Goal: Check status: Check status

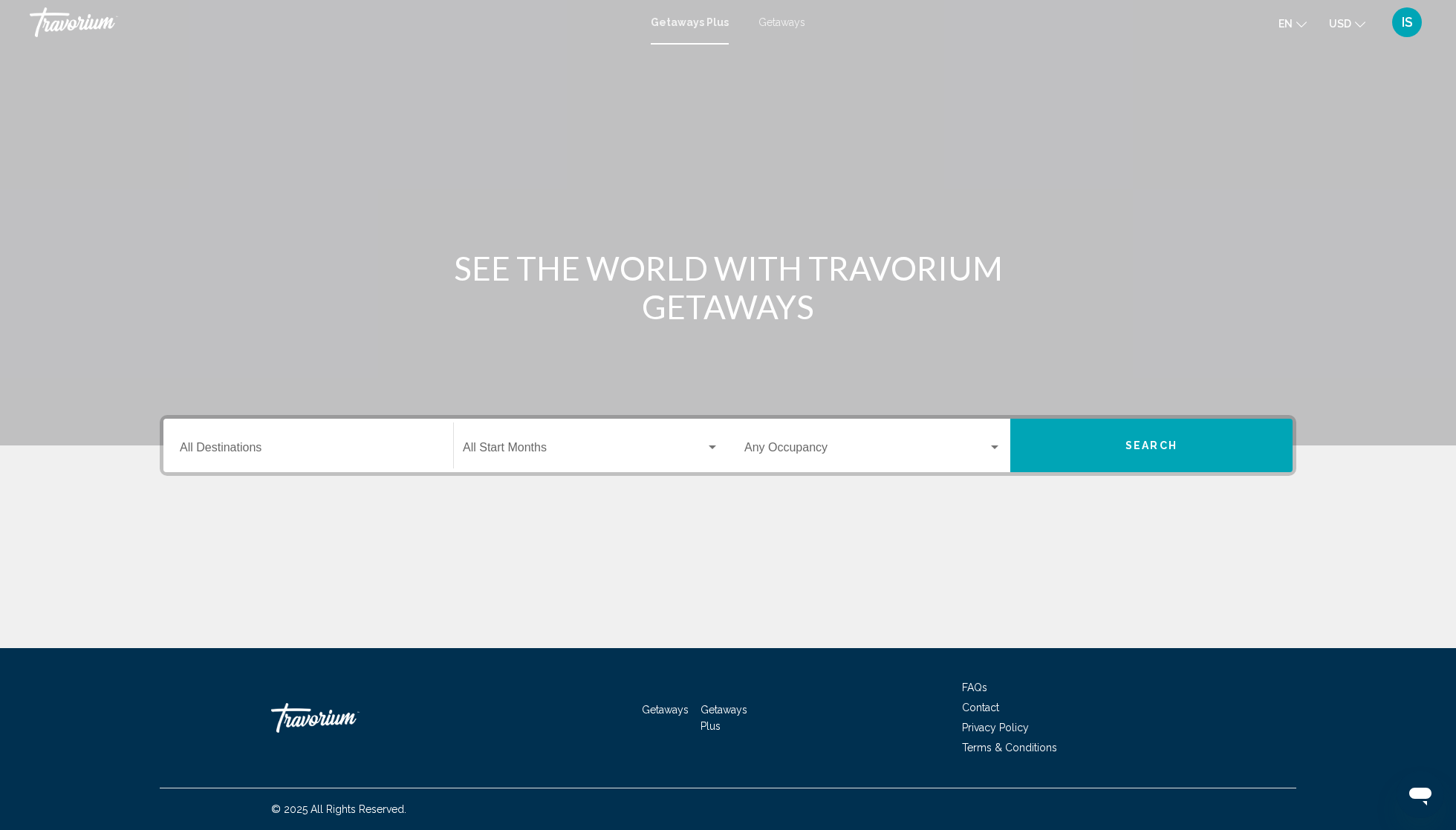
click at [791, 29] on span "Getaways" at bounding box center [782, 23] width 47 height 12
click at [1401, 29] on span "IS" at bounding box center [1406, 23] width 11 height 15
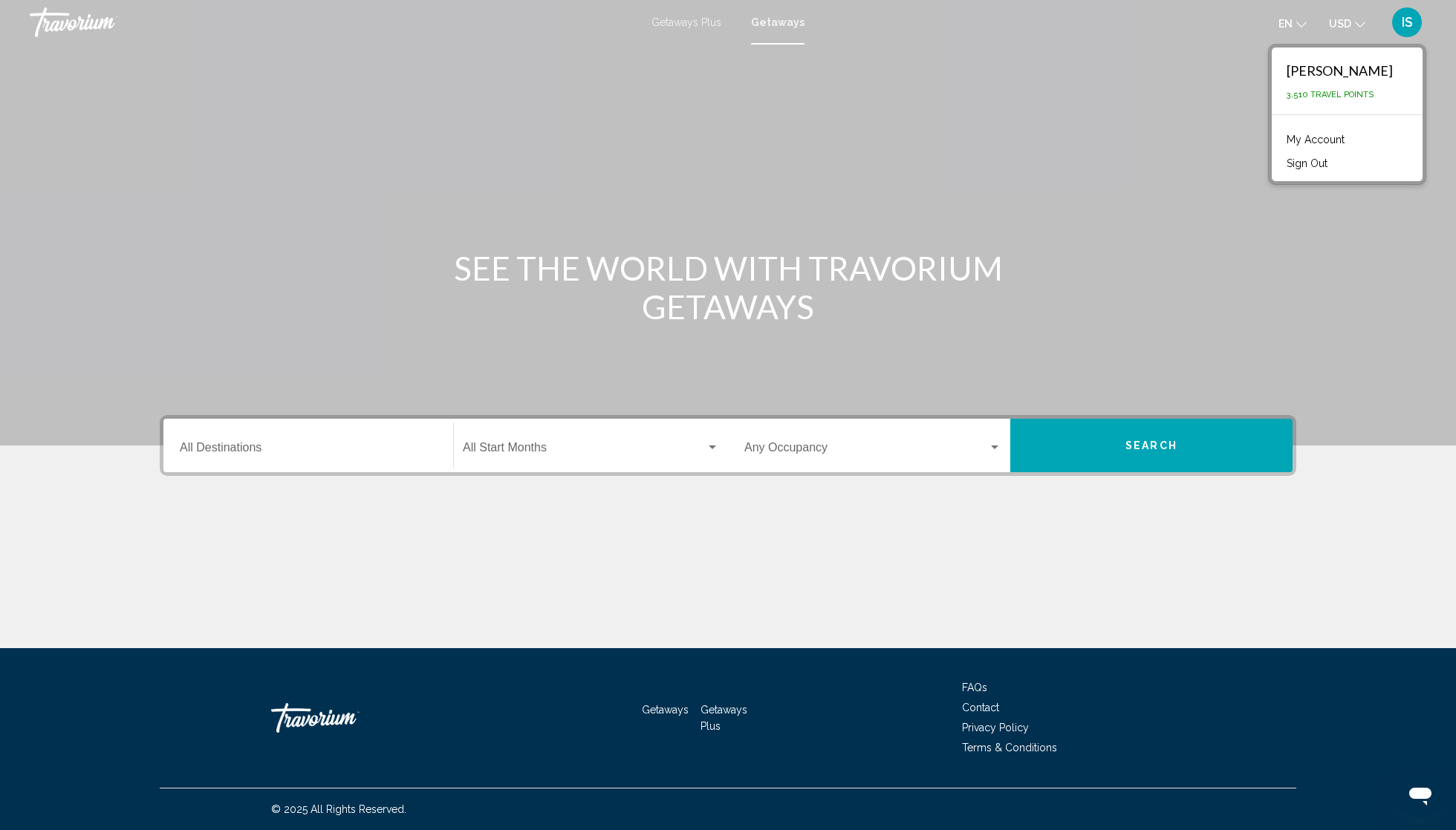
click at [1307, 149] on link "My Account" at bounding box center [1315, 140] width 73 height 20
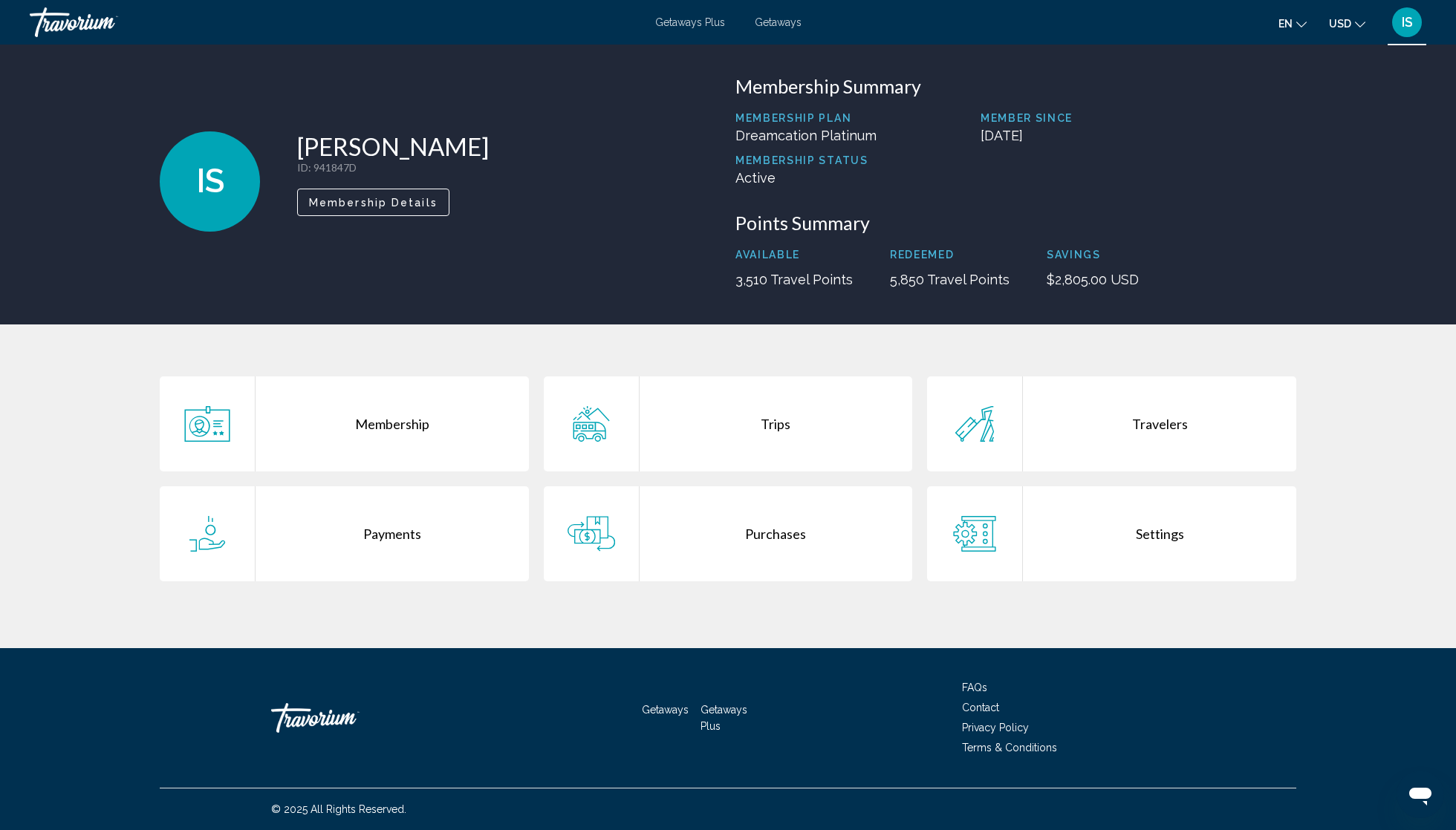
scroll to position [64, 0]
click at [788, 446] on div "Trips" at bounding box center [776, 423] width 273 height 95
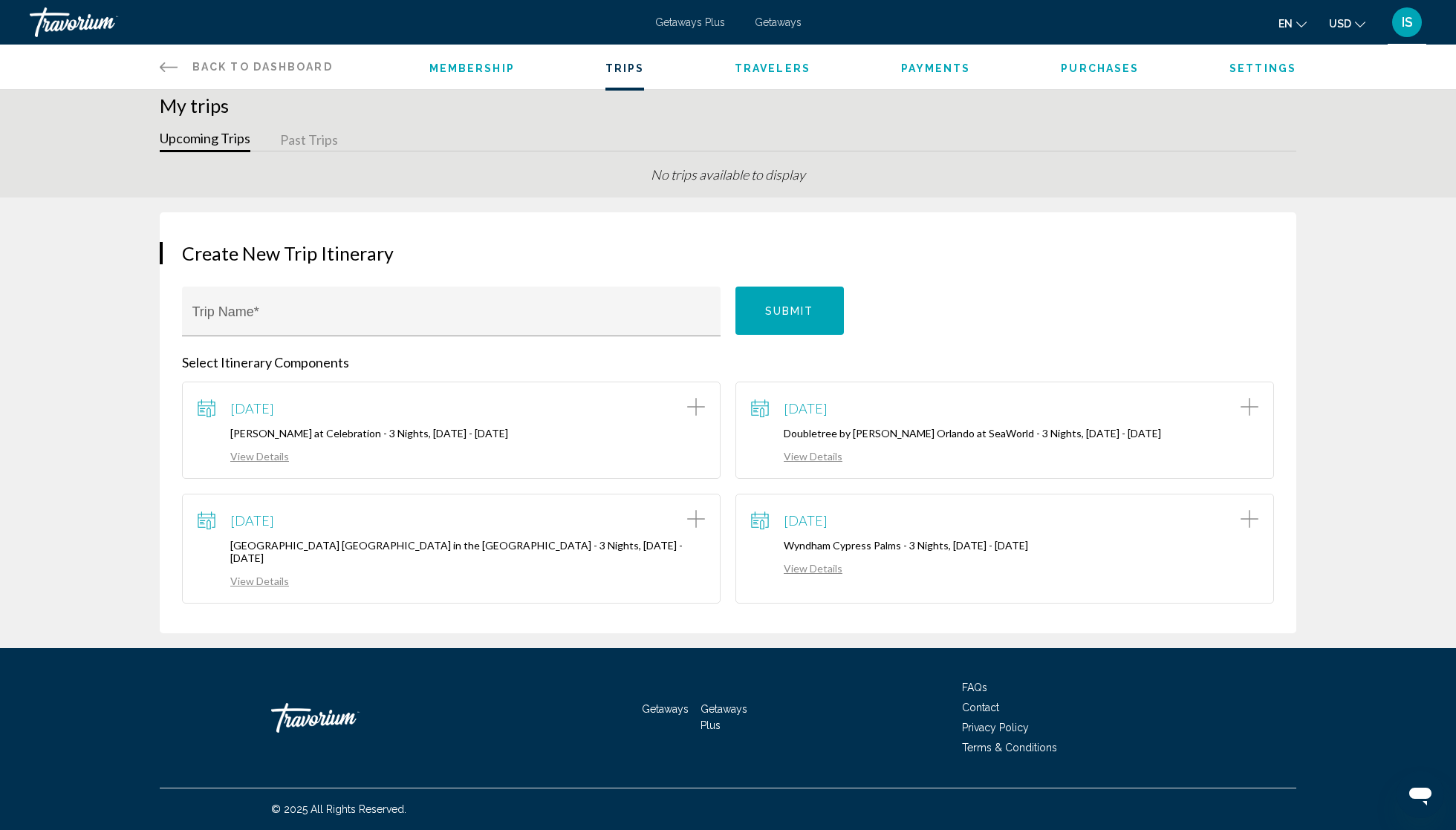
scroll to position [67, 0]
click at [833, 575] on link "View Details" at bounding box center [797, 568] width 92 height 13
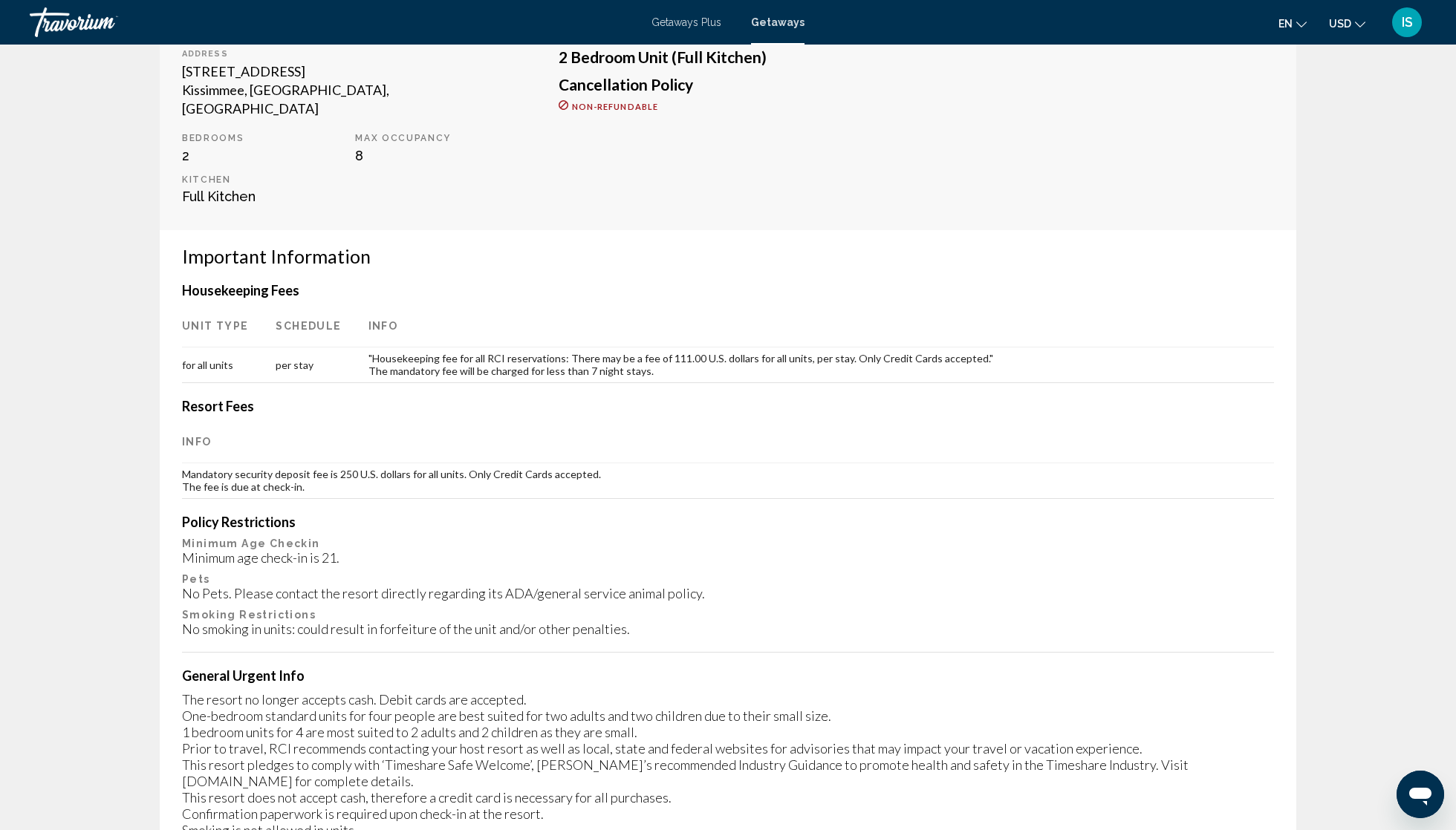
scroll to position [515, 0]
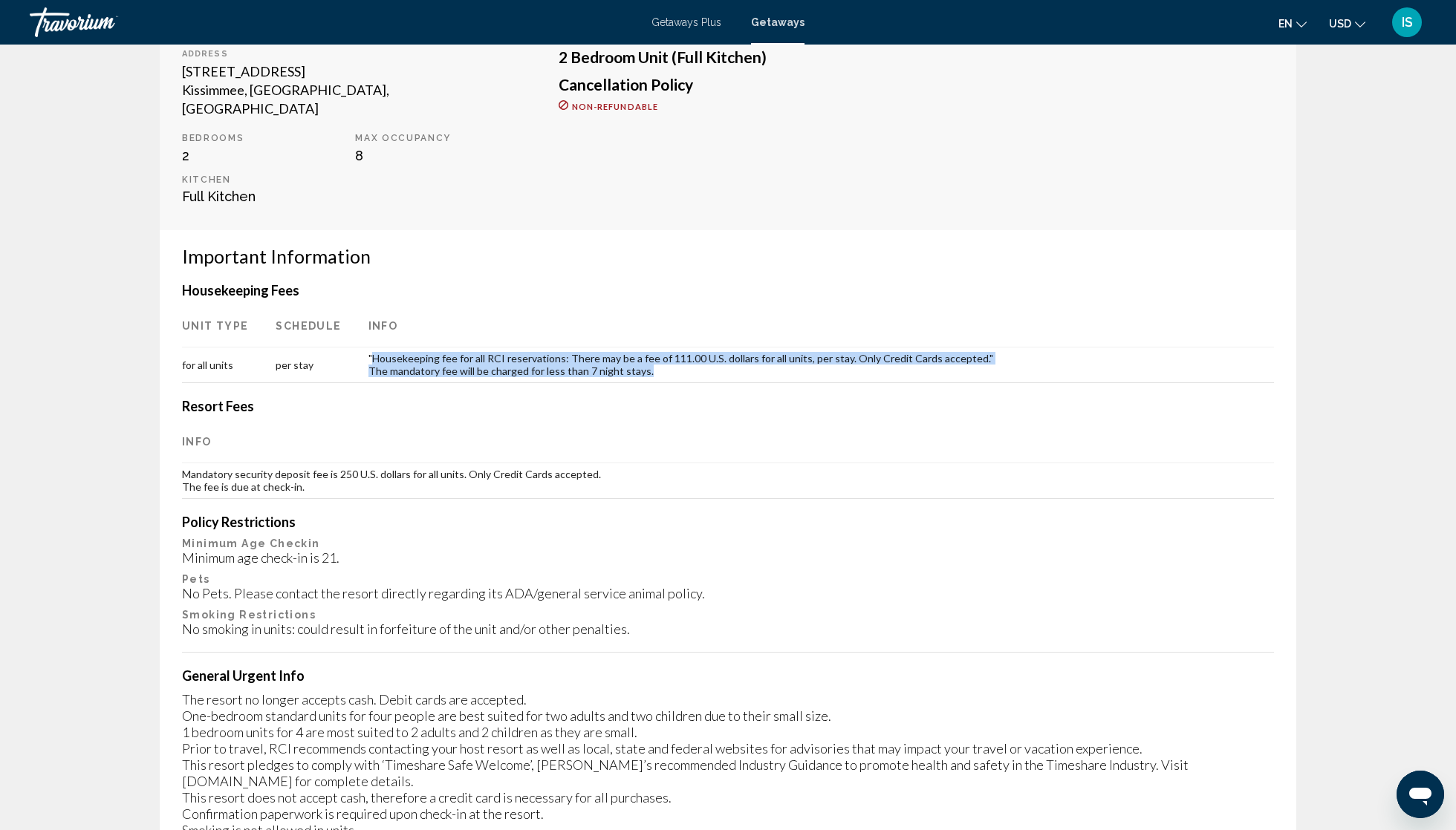
drag, startPoint x: 303, startPoint y: 486, endPoint x: 574, endPoint y: 510, distance: 272.1
click at [574, 383] on td ""Housekeeping fee for all RCI reservations: There may be a fee of 111.00 U.S. d…" at bounding box center [821, 365] width 906 height 35
copy td "Housekeeping fee for all RCI reservations: There may be a fee of 111.00 U.S. do…"
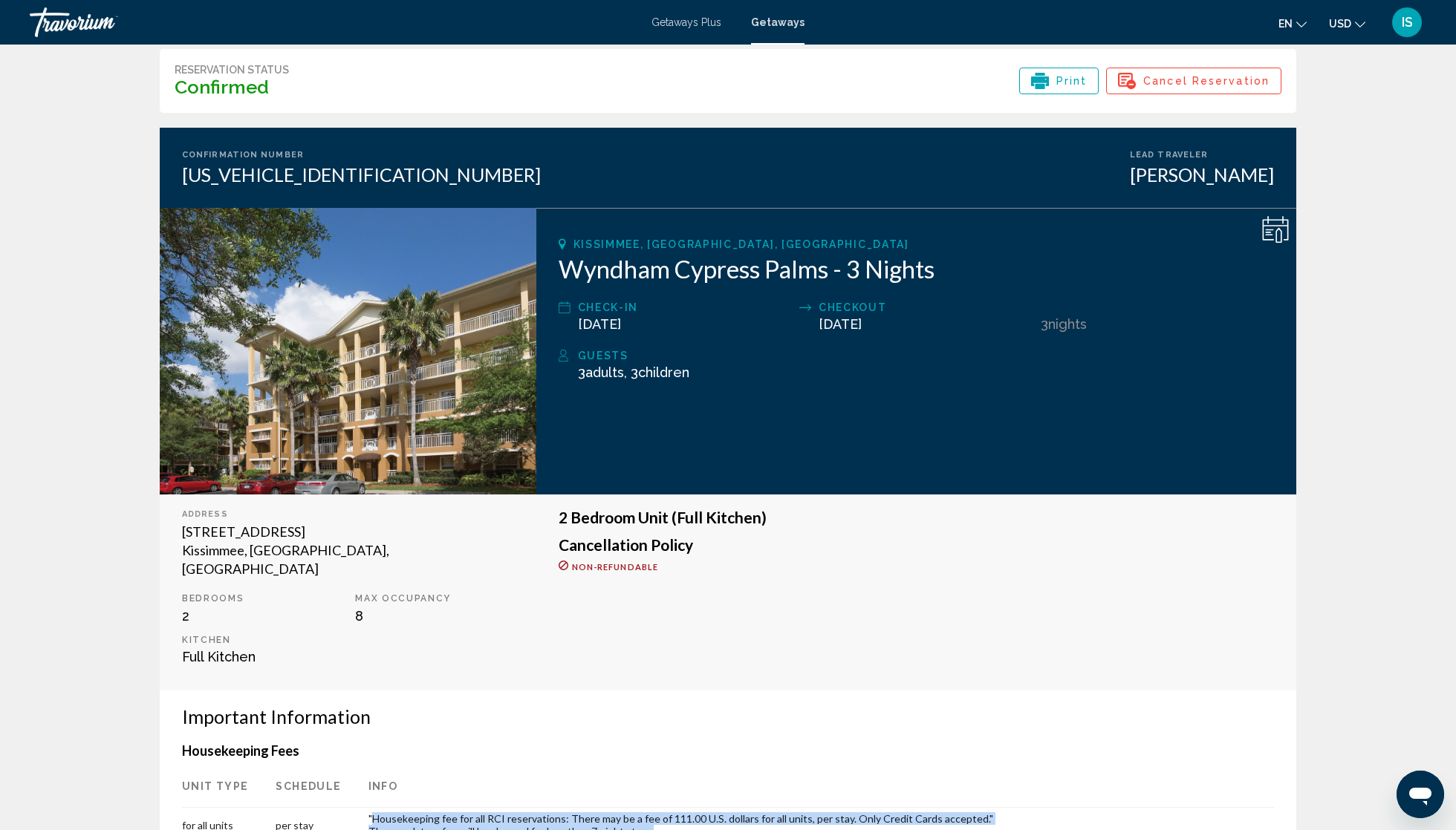
scroll to position [55, 0]
